Goal: Task Accomplishment & Management: Use online tool/utility

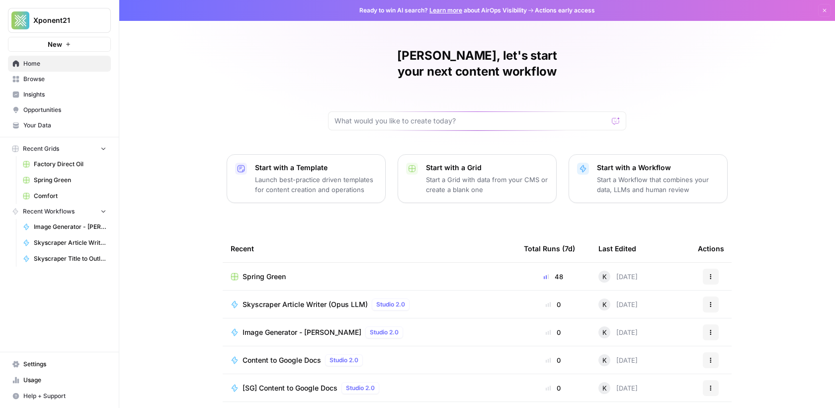
click at [49, 169] on link "Factory Direct Oil" at bounding box center [64, 164] width 92 height 16
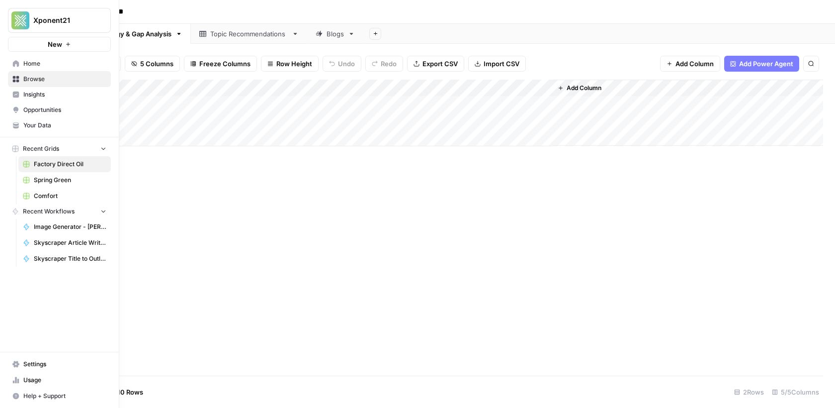
click at [36, 175] on span "Spring Green" at bounding box center [70, 179] width 73 height 9
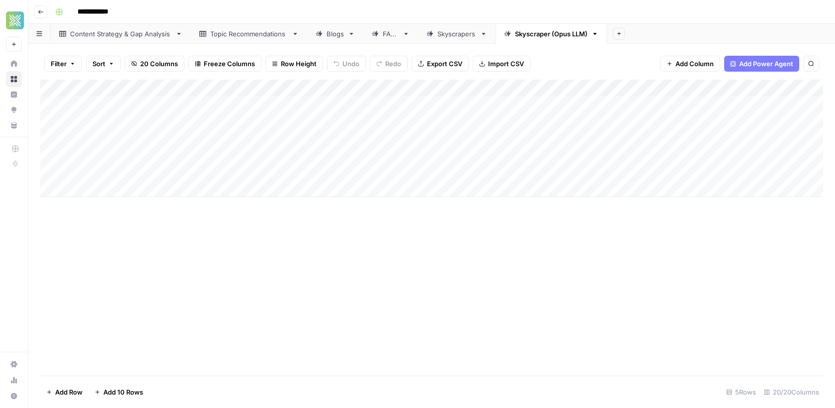
click at [393, 38] on div "FAQs" at bounding box center [391, 34] width 16 height 10
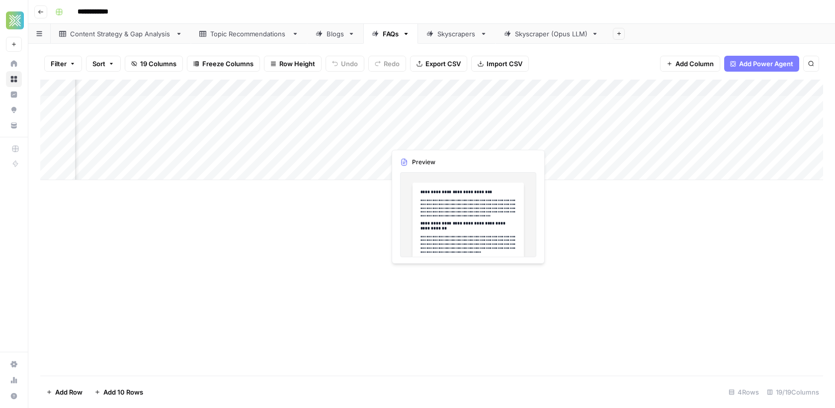
click at [434, 138] on div "Add Column" at bounding box center [431, 130] width 783 height 100
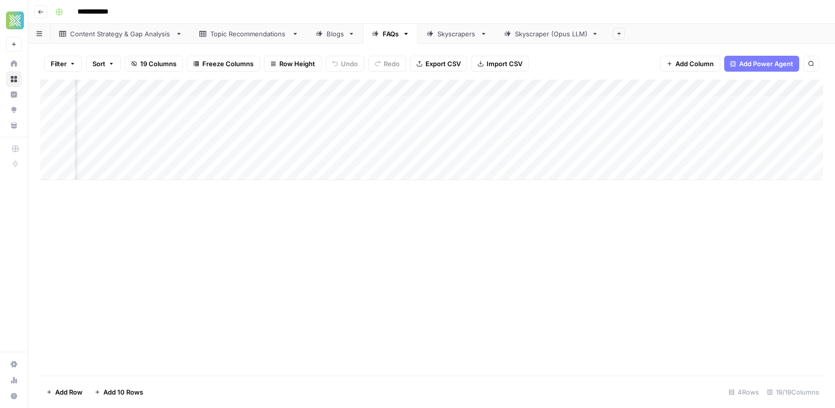
click at [422, 158] on div "Add Column" at bounding box center [431, 130] width 783 height 100
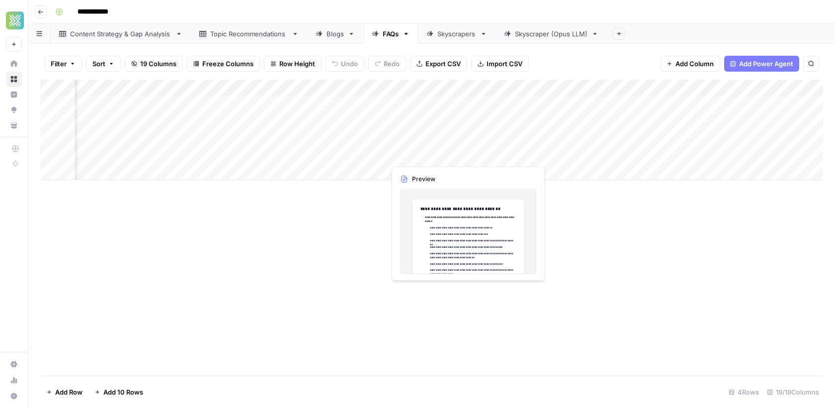
click at [426, 139] on div "Add Column" at bounding box center [431, 130] width 783 height 100
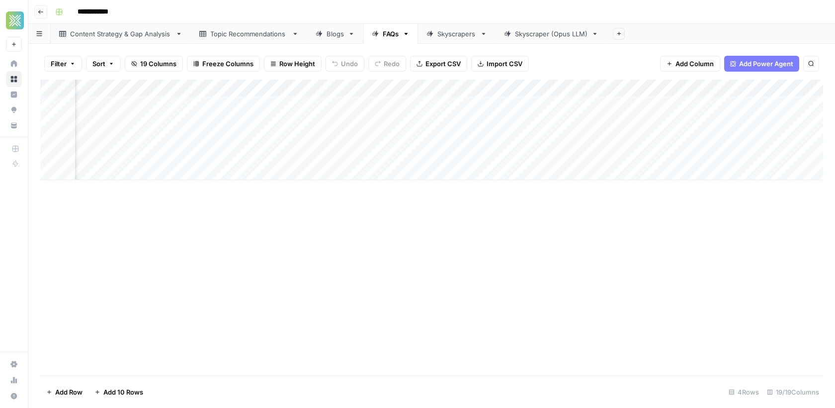
scroll to position [0, 945]
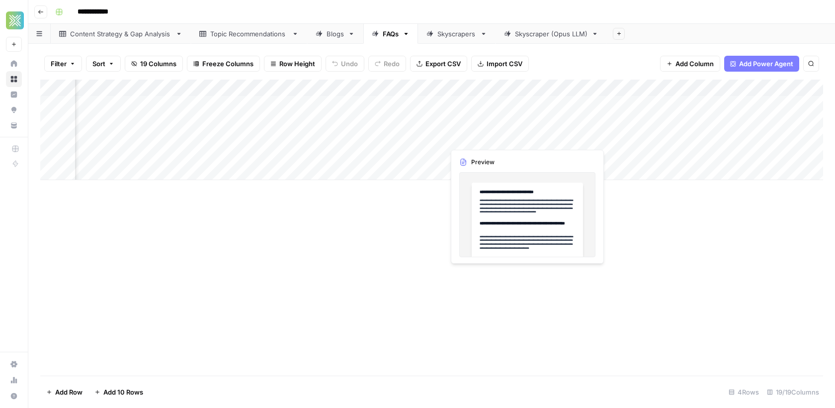
click at [514, 140] on div "Add Column" at bounding box center [431, 130] width 783 height 100
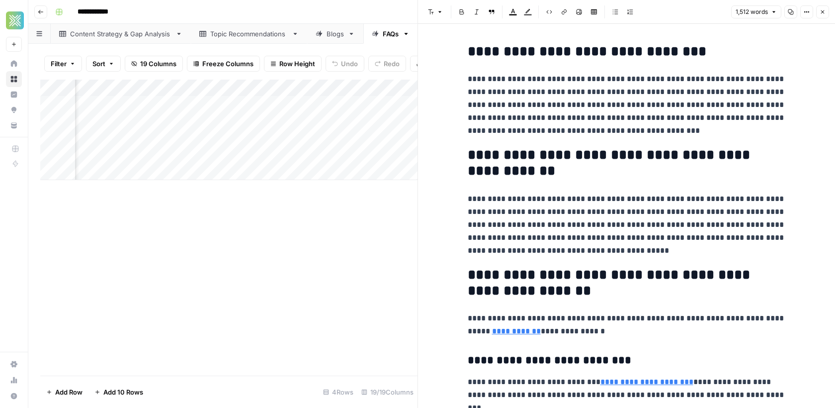
click at [392, 234] on div "Add Column" at bounding box center [228, 228] width 377 height 296
click at [828, 12] on button "Close" at bounding box center [822, 11] width 13 height 13
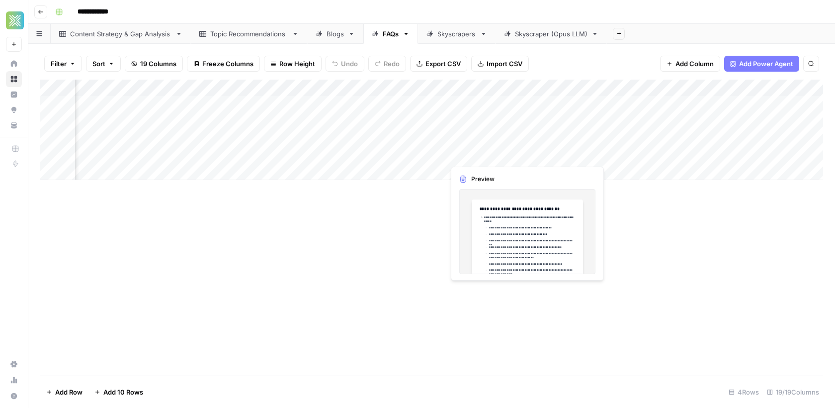
click at [482, 155] on div "Add Column" at bounding box center [431, 130] width 783 height 100
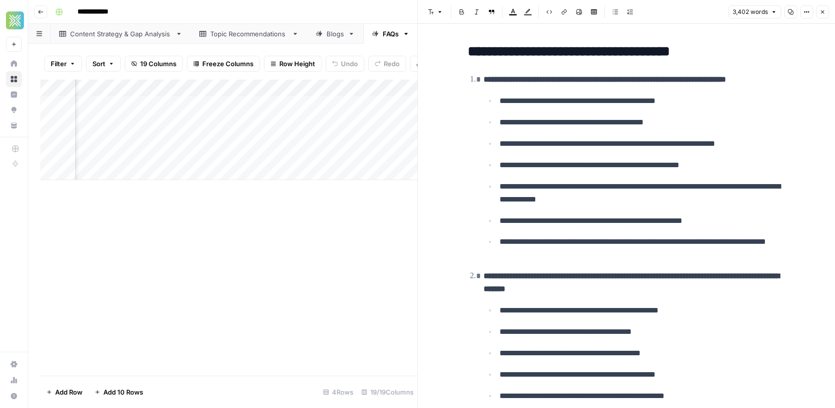
click at [201, 222] on div "Add Column" at bounding box center [228, 228] width 377 height 296
click at [820, 16] on button "Close" at bounding box center [822, 11] width 13 height 13
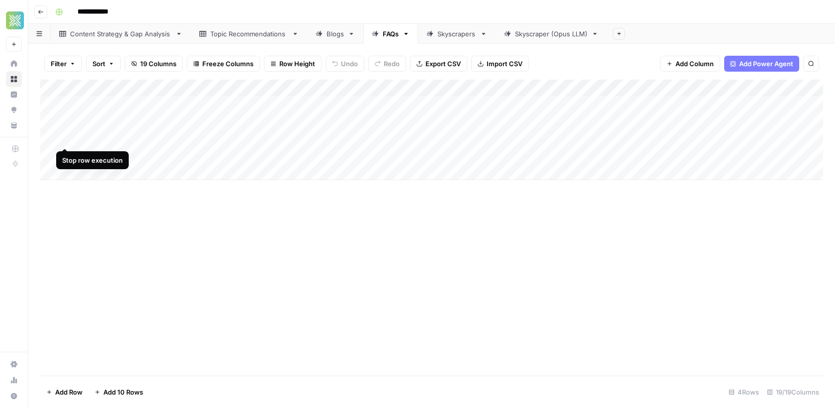
click at [64, 137] on div "Add Column" at bounding box center [431, 130] width 783 height 100
click at [65, 156] on div "Add Column" at bounding box center [431, 130] width 783 height 100
click at [68, 139] on div "Add Column" at bounding box center [431, 130] width 783 height 100
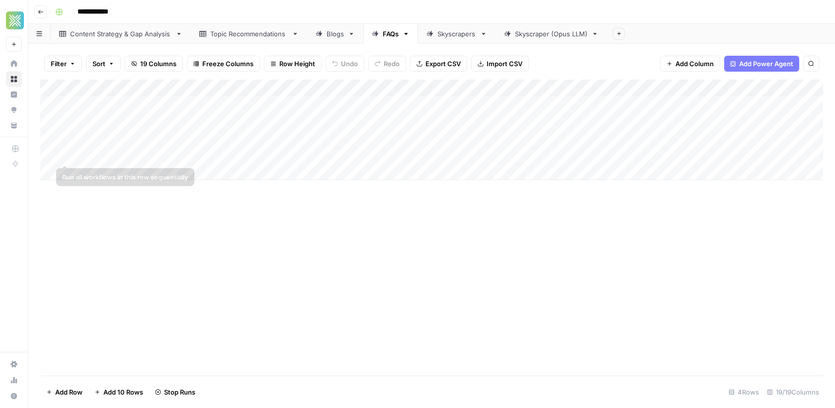
click at [66, 157] on div "Add Column" at bounding box center [431, 130] width 783 height 100
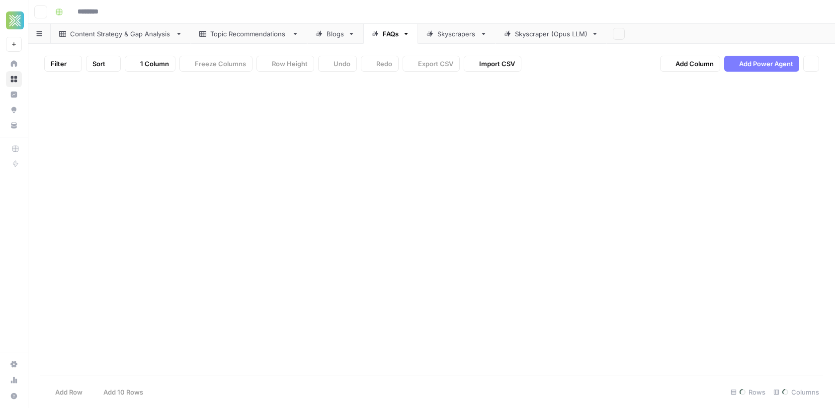
type input "**********"
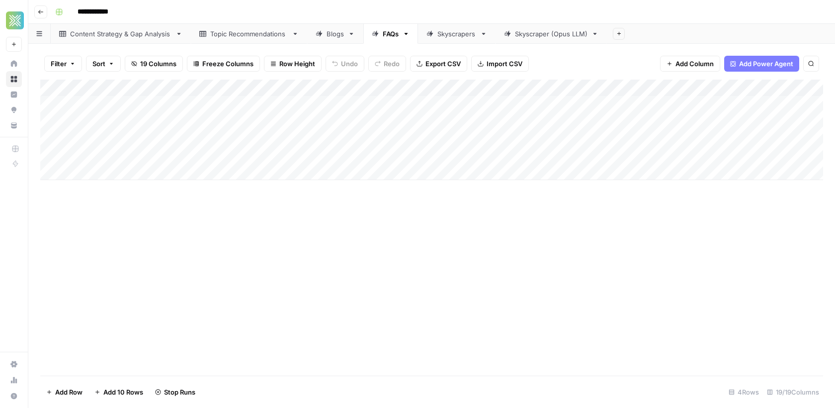
click at [418, 230] on div "Add Column" at bounding box center [431, 228] width 783 height 296
click at [269, 106] on div "Add Column" at bounding box center [431, 130] width 783 height 100
click at [283, 105] on div "Add Column" at bounding box center [431, 130] width 783 height 100
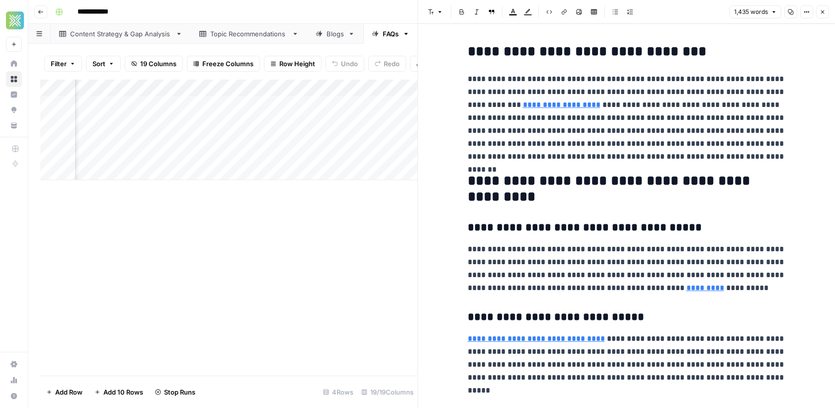
click at [285, 121] on div "Add Column" at bounding box center [228, 130] width 377 height 100
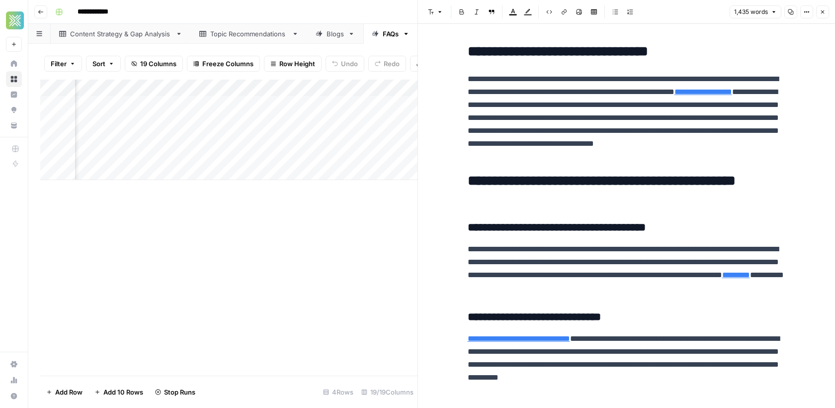
scroll to position [0, 1226]
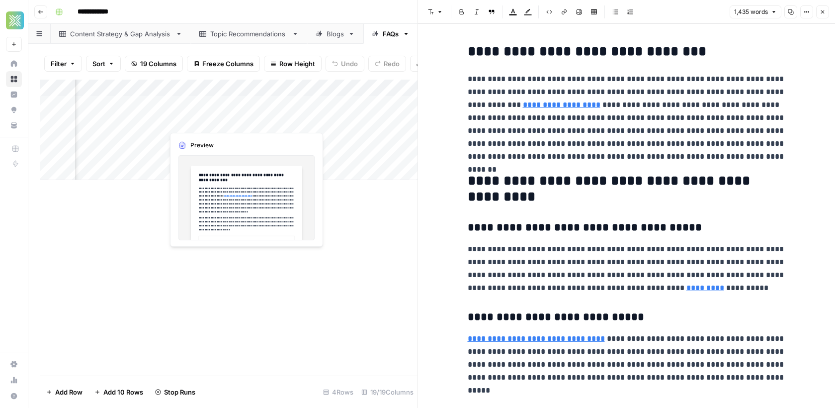
click at [213, 121] on div "Add Column" at bounding box center [228, 130] width 377 height 100
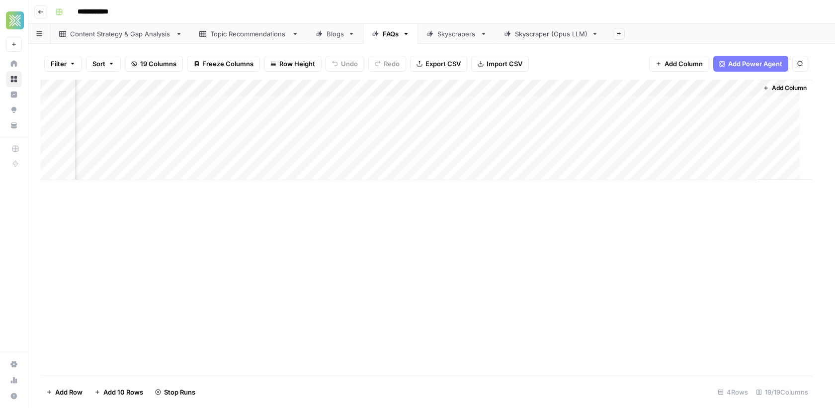
scroll to position [0, 1147]
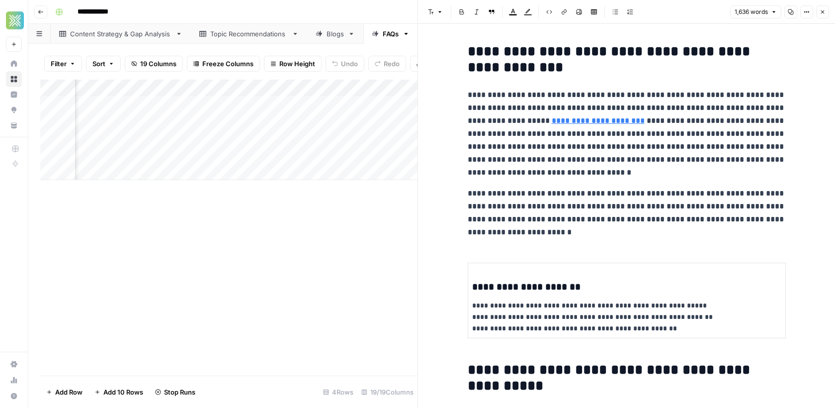
click at [271, 124] on div "Add Column" at bounding box center [228, 130] width 377 height 100
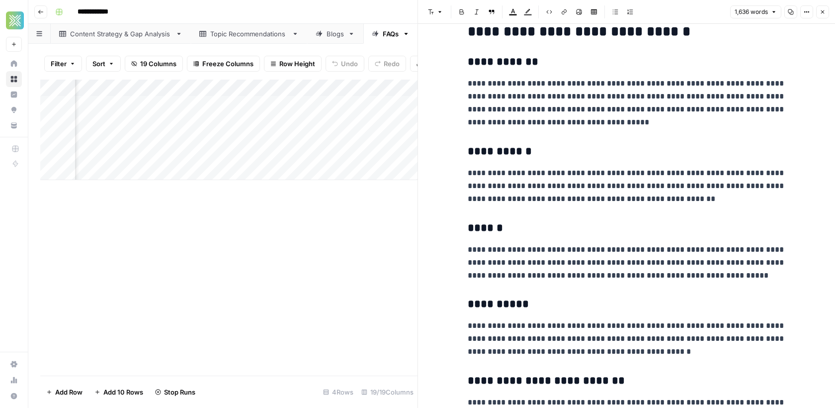
scroll to position [2772, 0]
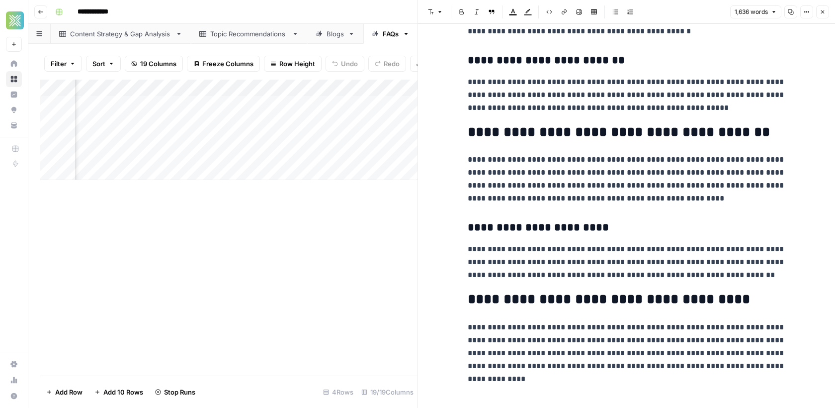
click at [826, 12] on button "Close" at bounding box center [822, 11] width 13 height 13
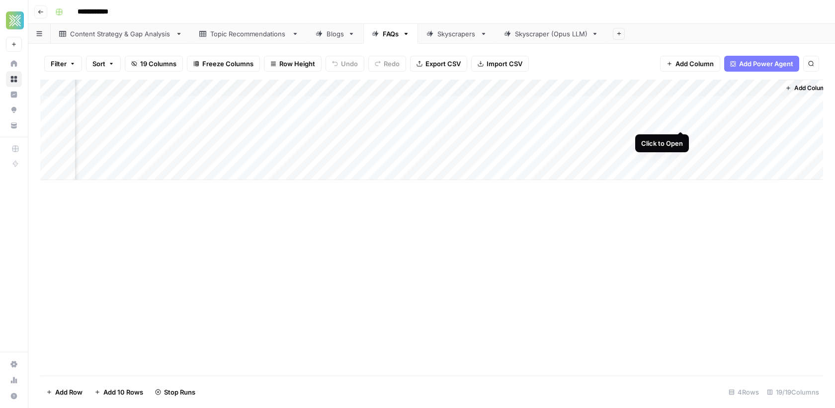
click at [680, 122] on div "Add Column" at bounding box center [431, 130] width 783 height 100
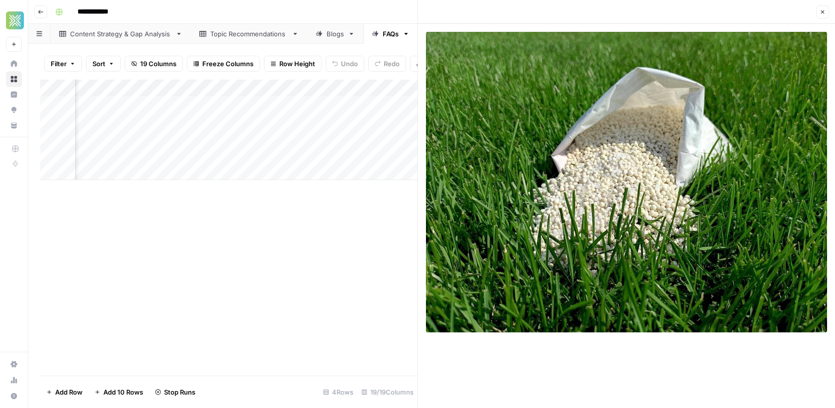
click at [338, 273] on div "Add Column" at bounding box center [228, 228] width 377 height 296
click at [487, 15] on div "Close" at bounding box center [626, 11] width 405 height 13
click at [825, 13] on icon "button" at bounding box center [823, 12] width 6 height 6
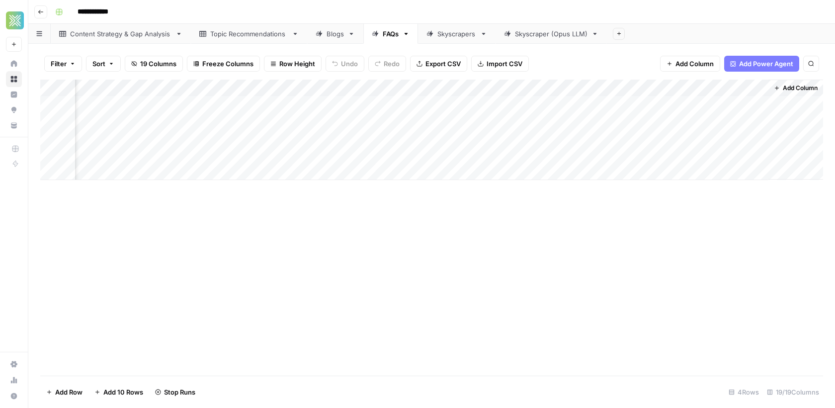
scroll to position [0, 1156]
click at [674, 102] on div "Add Column" at bounding box center [431, 130] width 783 height 100
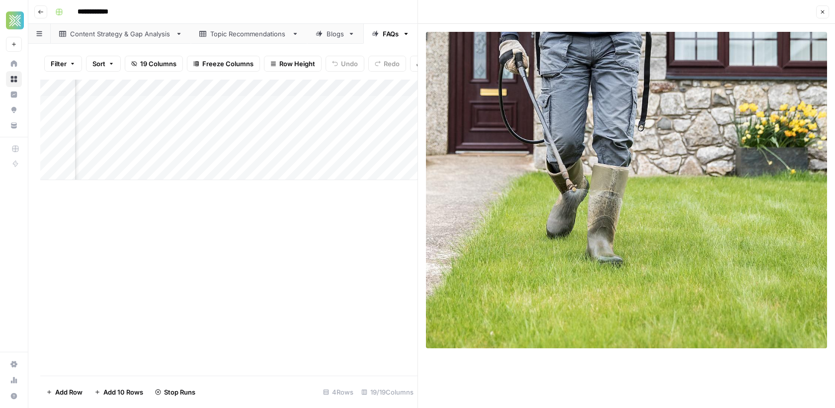
click at [822, 13] on icon "button" at bounding box center [822, 11] width 3 height 3
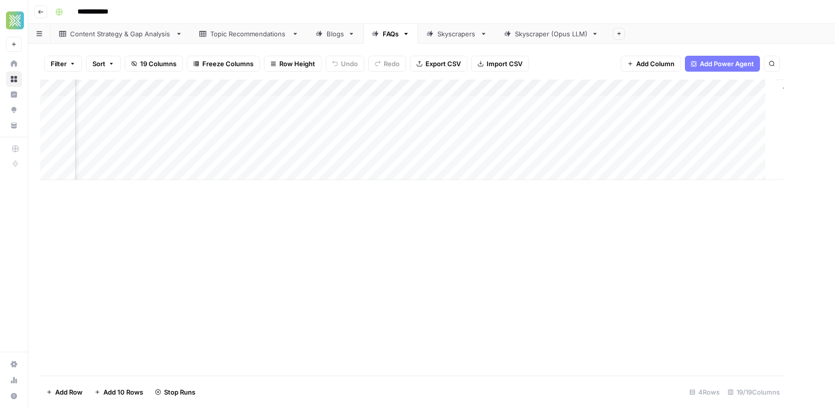
scroll to position [0, 1147]
click at [383, 139] on div "Add Column" at bounding box center [431, 130] width 783 height 100
click at [362, 139] on div "Add Column" at bounding box center [431, 130] width 783 height 100
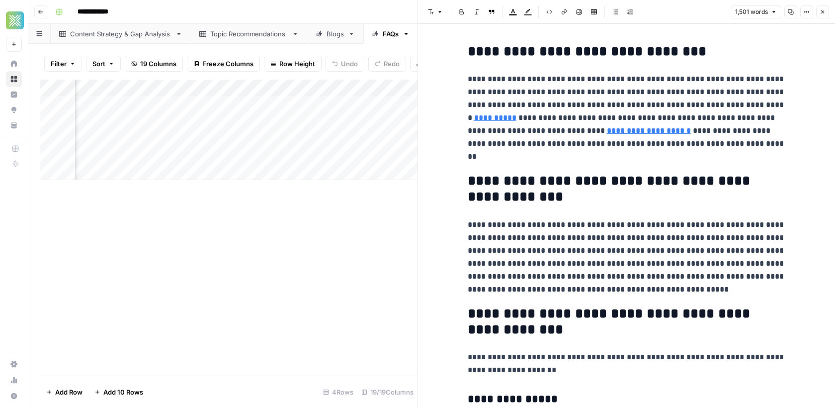
click at [395, 160] on div "Add Column" at bounding box center [228, 130] width 377 height 100
click at [374, 153] on div "Add Column" at bounding box center [228, 130] width 377 height 100
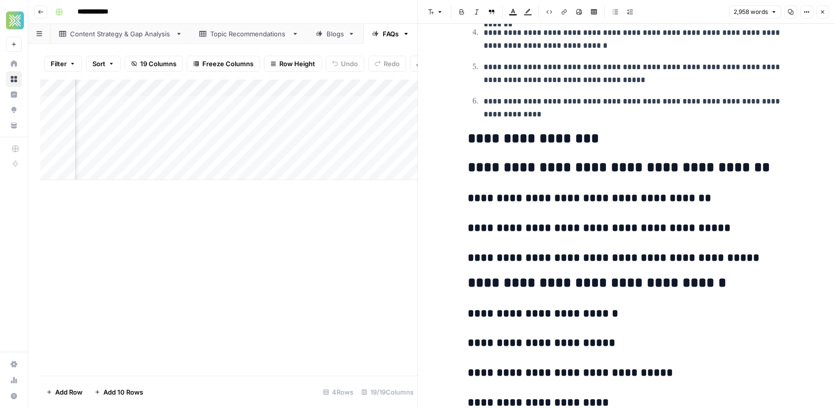
scroll to position [3572, 0]
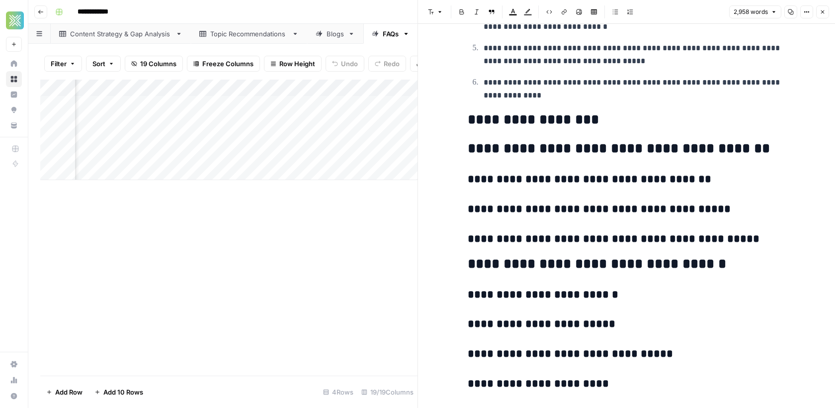
click at [825, 9] on icon "button" at bounding box center [823, 12] width 6 height 6
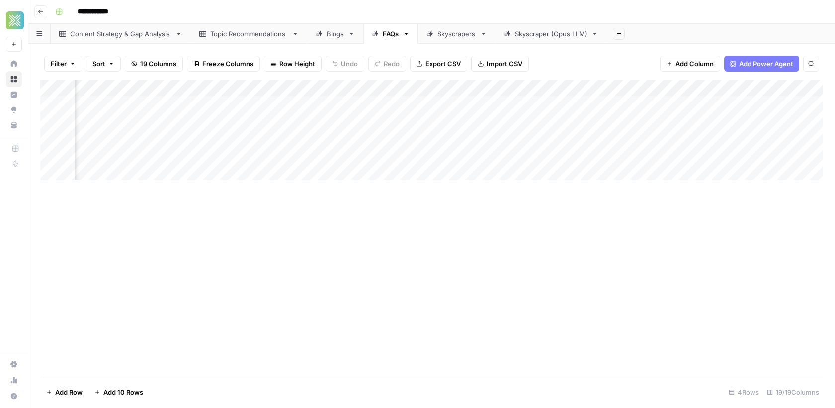
click at [306, 89] on div "Add Column" at bounding box center [431, 130] width 783 height 100
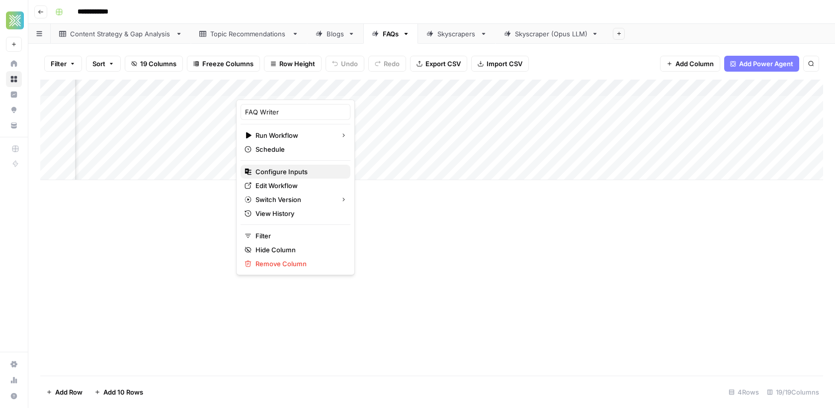
click at [300, 169] on span "Configure Inputs" at bounding box center [298, 172] width 87 height 10
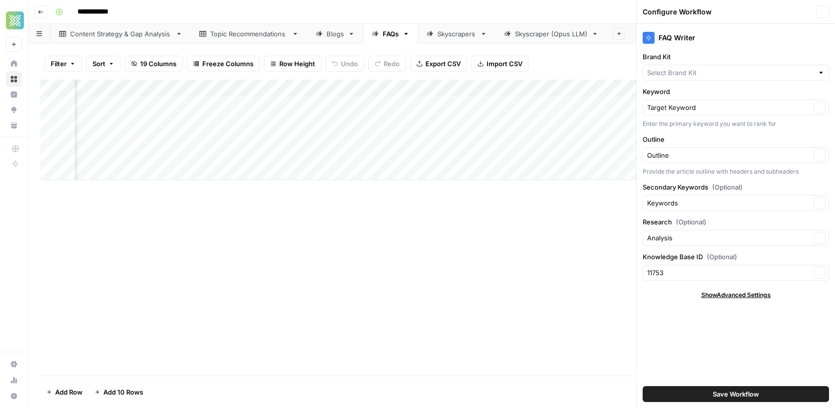
type input "Spring Green"
click at [742, 239] on input "Research (Optional)" at bounding box center [729, 238] width 164 height 10
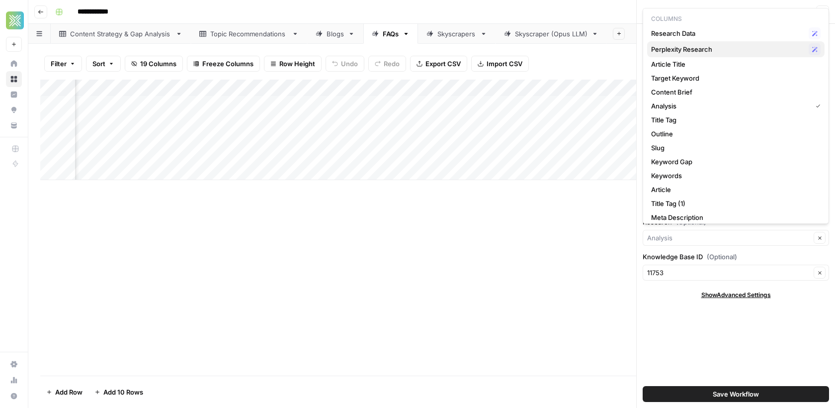
click at [697, 48] on span "Perplexity Research" at bounding box center [728, 49] width 154 height 10
type input "Perplexity Research"
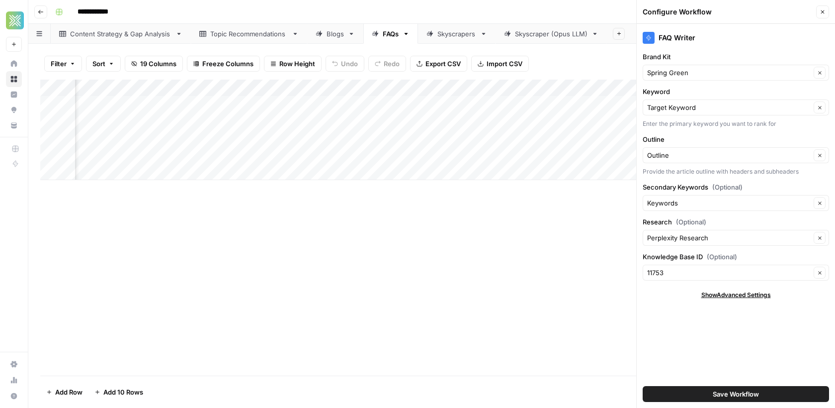
scroll to position [0, 1303]
click at [666, 201] on input "Secondary Keywords (Optional)" at bounding box center [729, 203] width 164 height 10
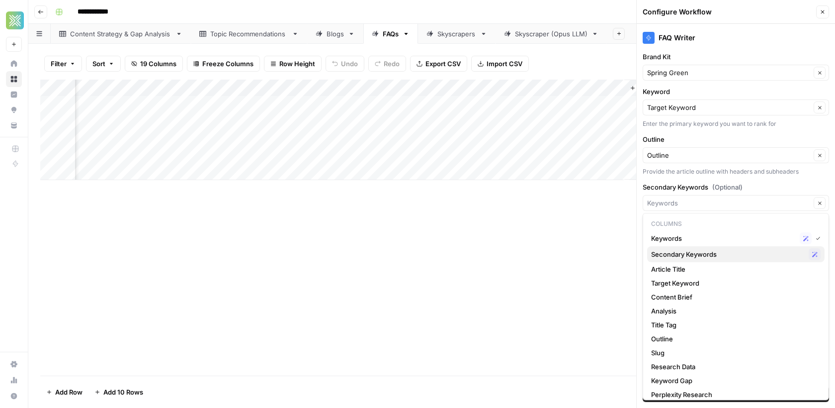
click at [693, 255] on span "Secondary Keywords" at bounding box center [728, 254] width 154 height 10
type input "Secondary Keywords"
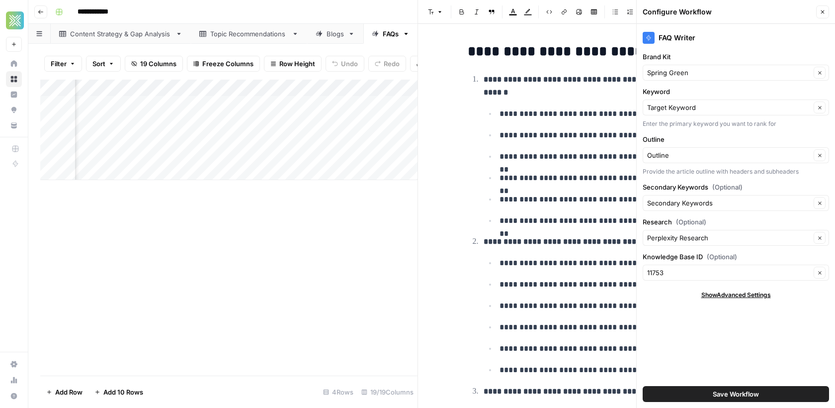
scroll to position [0, 1050]
click at [68, 140] on div "Add Column" at bounding box center [228, 130] width 377 height 100
click at [65, 139] on div "Add Column" at bounding box center [228, 130] width 377 height 100
click at [65, 154] on div "Add Column" at bounding box center [228, 130] width 377 height 100
click at [66, 137] on div "Add Column" at bounding box center [228, 130] width 377 height 100
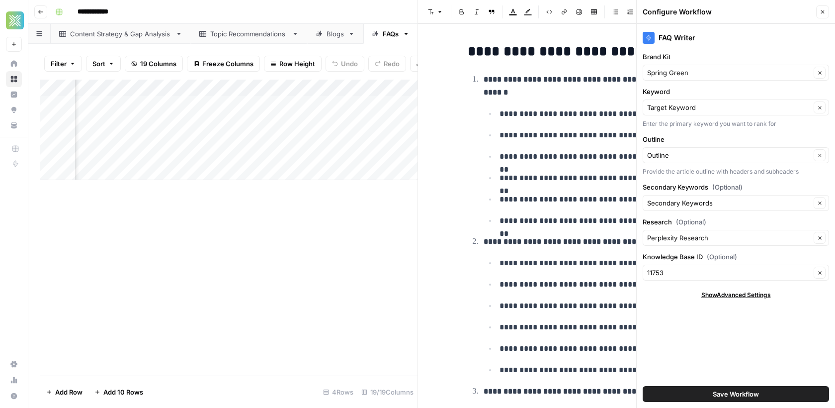
click at [713, 394] on span "Save Workflow" at bounding box center [736, 394] width 46 height 10
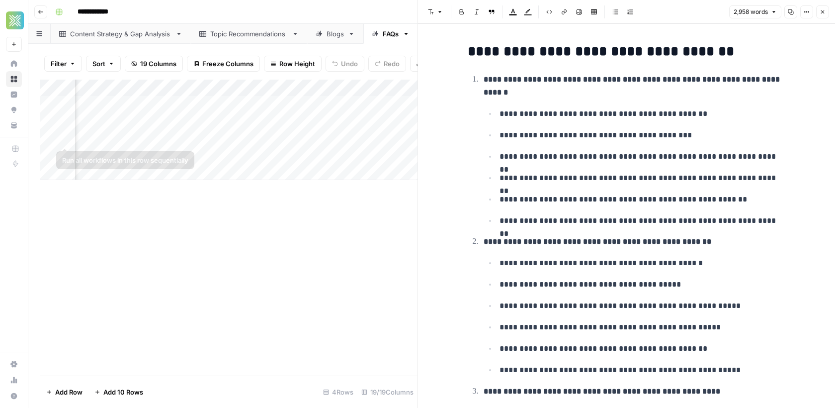
click at [63, 138] on div "Add Column" at bounding box center [228, 130] width 377 height 100
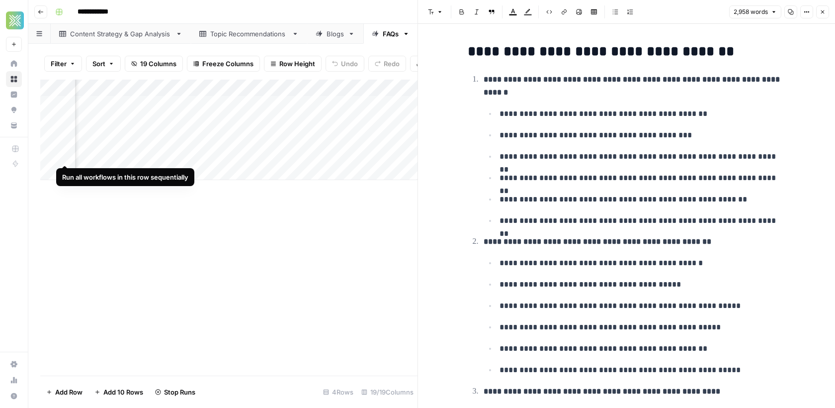
click at [66, 155] on div "Add Column" at bounding box center [228, 130] width 377 height 100
click at [828, 16] on button "Close" at bounding box center [822, 11] width 13 height 13
